Goal: Transaction & Acquisition: Purchase product/service

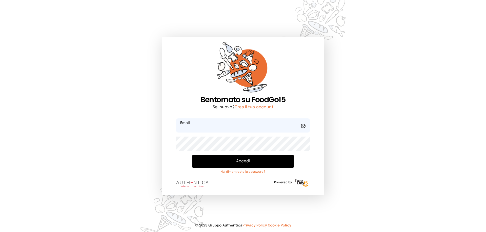
type input "**********"
click at [244, 161] on button "Accedi" at bounding box center [242, 161] width 101 height 13
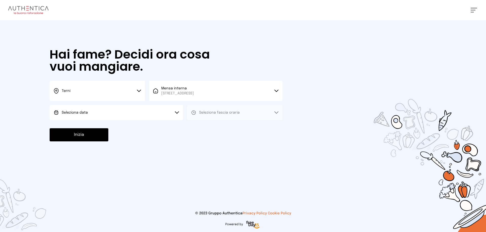
click at [139, 90] on button "Terni" at bounding box center [97, 91] width 95 height 20
click at [110, 109] on li "Terni" at bounding box center [97, 108] width 95 height 14
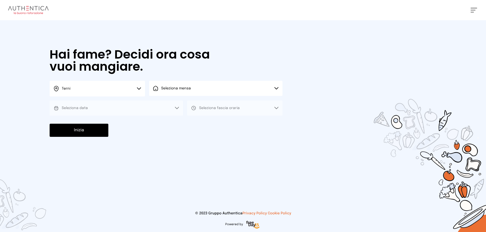
click at [276, 88] on icon at bounding box center [276, 88] width 4 height 3
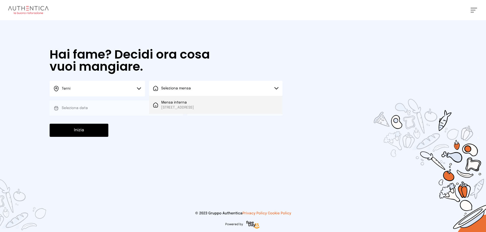
click at [179, 104] on span "Mensa interna" at bounding box center [177, 102] width 33 height 5
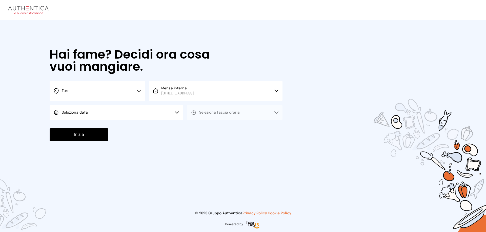
click at [177, 113] on icon at bounding box center [177, 113] width 4 height 3
click at [105, 125] on li "[DATE], [DATE]" at bounding box center [116, 126] width 133 height 13
click at [277, 111] on button "Seleziona fascia oraria" at bounding box center [234, 112] width 95 height 15
click at [219, 126] on li "Pranzo" at bounding box center [234, 126] width 95 height 13
click at [101, 135] on button "Inizia" at bounding box center [79, 134] width 59 height 13
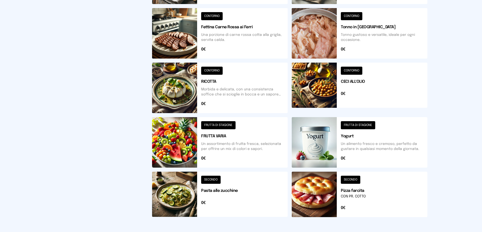
scroll to position [177, 0]
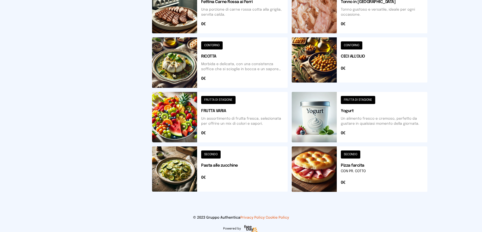
click at [211, 156] on button at bounding box center [220, 170] width 136 height 46
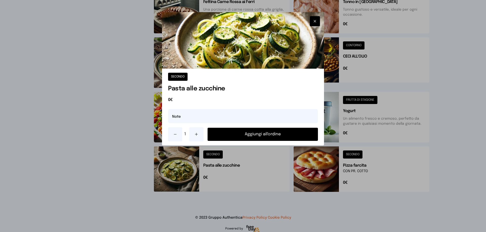
click at [263, 134] on button "Aggiungi all'ordine" at bounding box center [262, 134] width 110 height 13
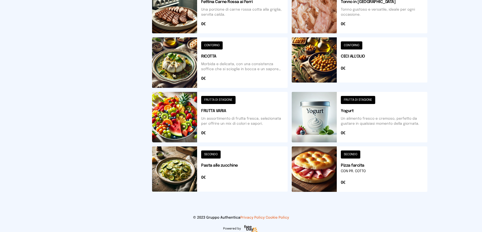
click at [354, 153] on button at bounding box center [360, 170] width 136 height 46
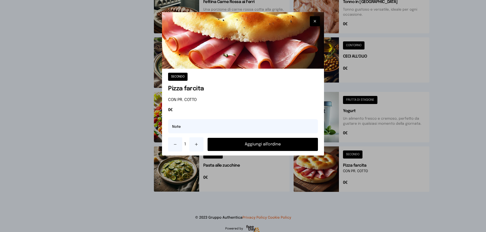
click at [260, 147] on button "Aggiungi all'ordine" at bounding box center [262, 144] width 110 height 13
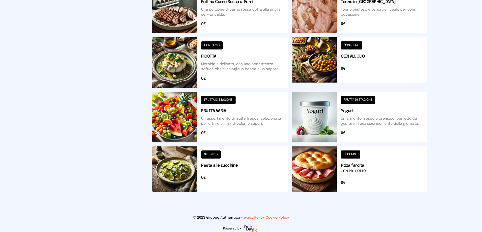
click at [225, 101] on button at bounding box center [220, 117] width 136 height 51
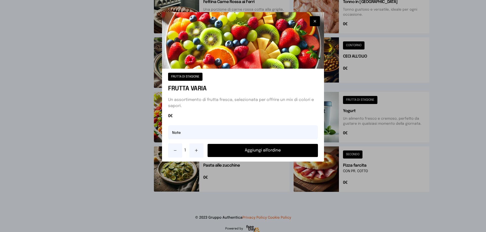
click at [259, 152] on button "Aggiungi all'ordine" at bounding box center [262, 150] width 110 height 13
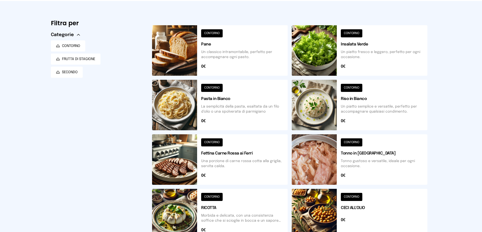
scroll to position [0, 0]
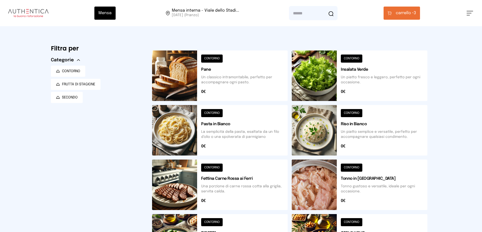
click at [215, 56] on button at bounding box center [220, 76] width 136 height 51
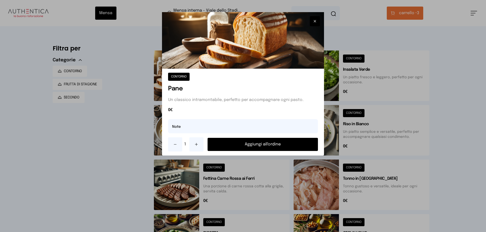
click at [246, 142] on button "Aggiungi all'ordine" at bounding box center [262, 144] width 110 height 13
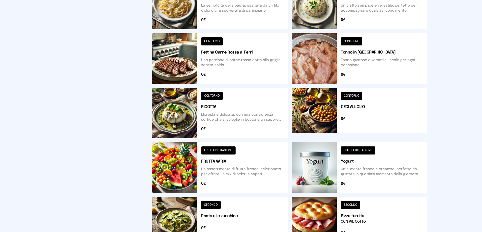
scroll to position [152, 0]
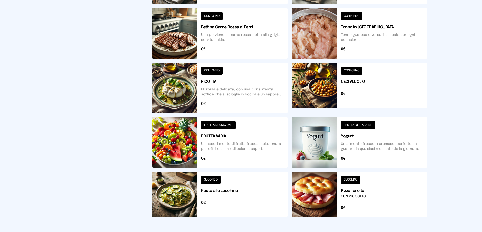
click at [354, 71] on button at bounding box center [360, 88] width 136 height 51
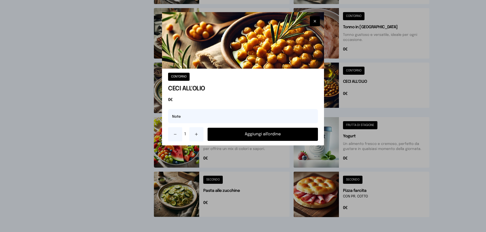
click at [266, 133] on button "Aggiungi all'ordine" at bounding box center [262, 134] width 110 height 13
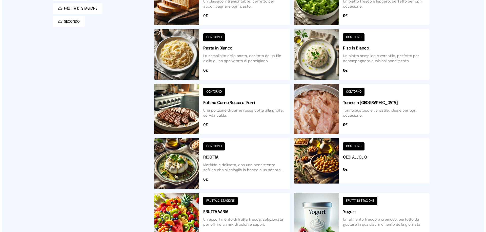
scroll to position [0, 0]
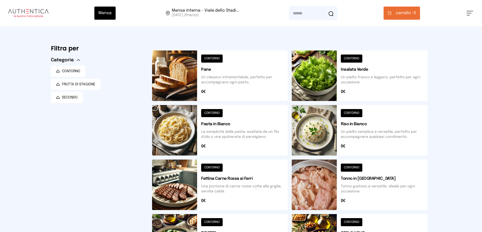
click at [416, 13] on span "carrello • 5" at bounding box center [406, 13] width 20 height 6
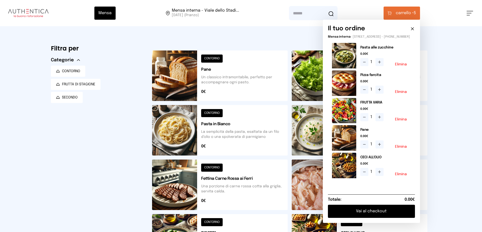
click at [386, 218] on button "Vai al checkout" at bounding box center [371, 211] width 87 height 13
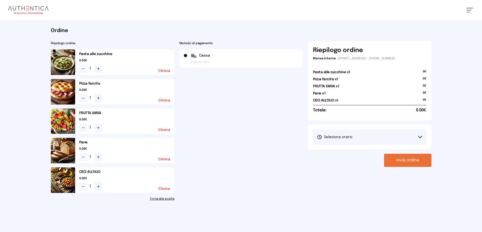
click at [422, 135] on button "Seleziona orario" at bounding box center [369, 137] width 113 height 15
click at [344, 150] on span "1° Turno (13:00 - 15:00)" at bounding box center [336, 151] width 38 height 5
click at [399, 160] on button "Invia ordine" at bounding box center [407, 160] width 47 height 13
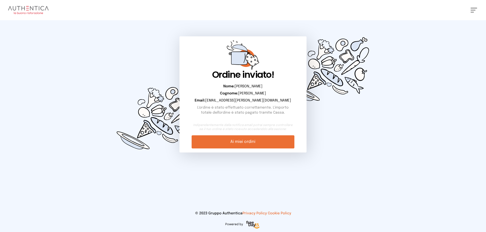
click at [250, 143] on link "Ai miei ordini" at bounding box center [242, 142] width 102 height 13
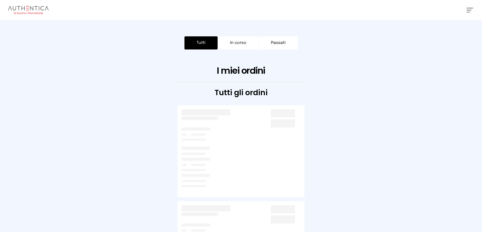
click at [208, 47] on button "Tutti" at bounding box center [200, 42] width 33 height 13
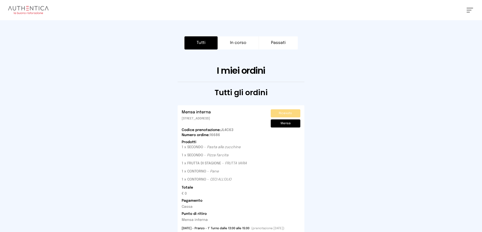
click at [468, 12] on span at bounding box center [467, 12] width 3 height 1
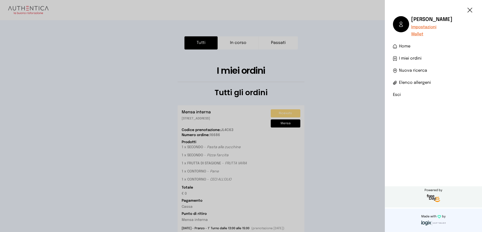
click at [398, 94] on li "Esci" at bounding box center [433, 95] width 81 height 6
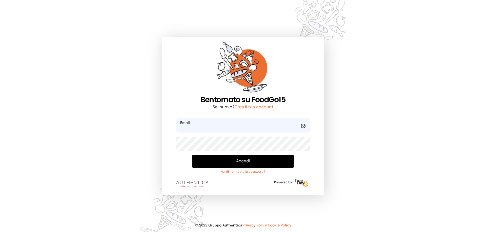
type input "**********"
